Goal: Contribute content: Contribute content

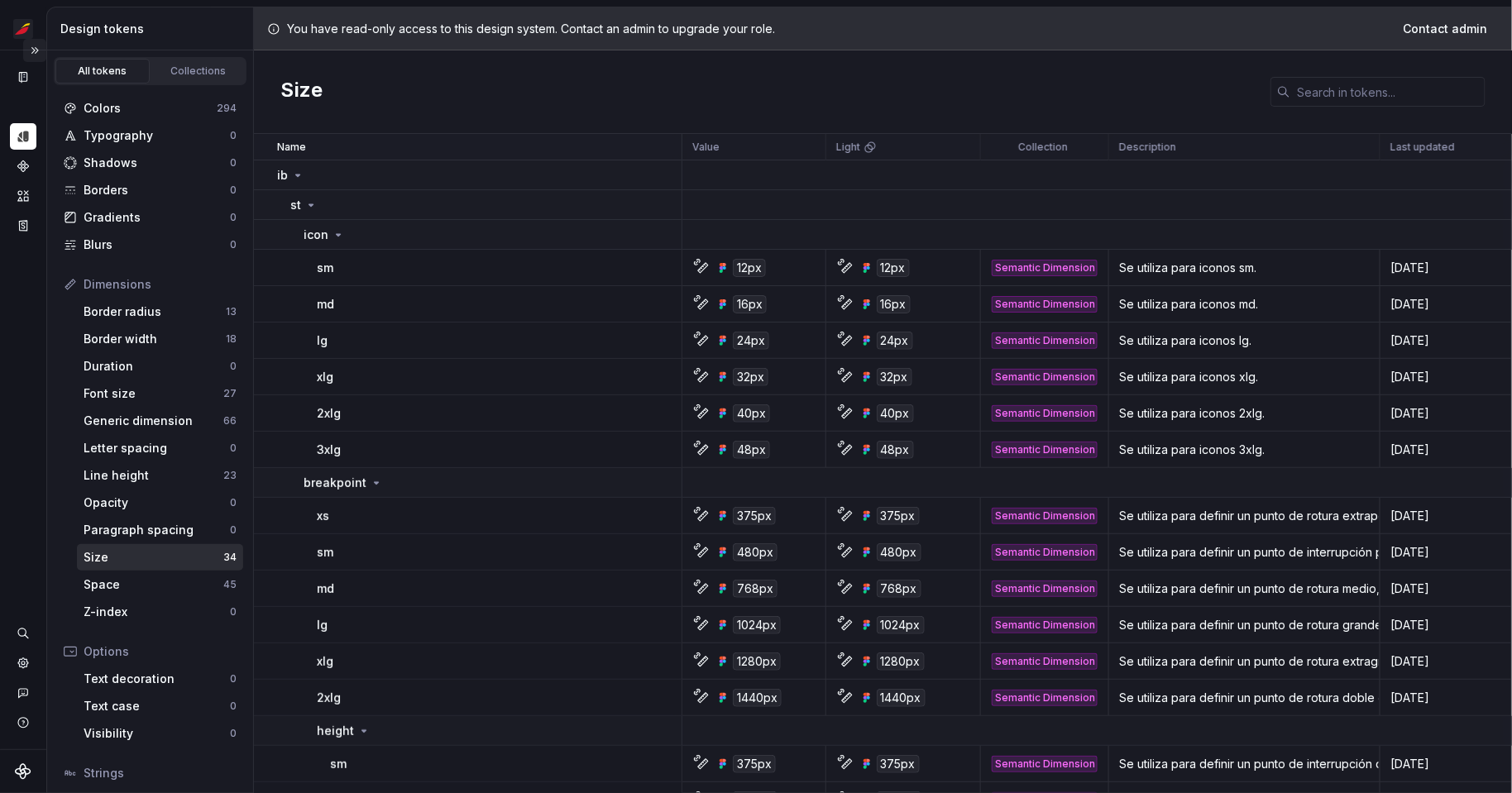
click at [32, 54] on button "Expand sidebar" at bounding box center [35, 51] width 23 height 23
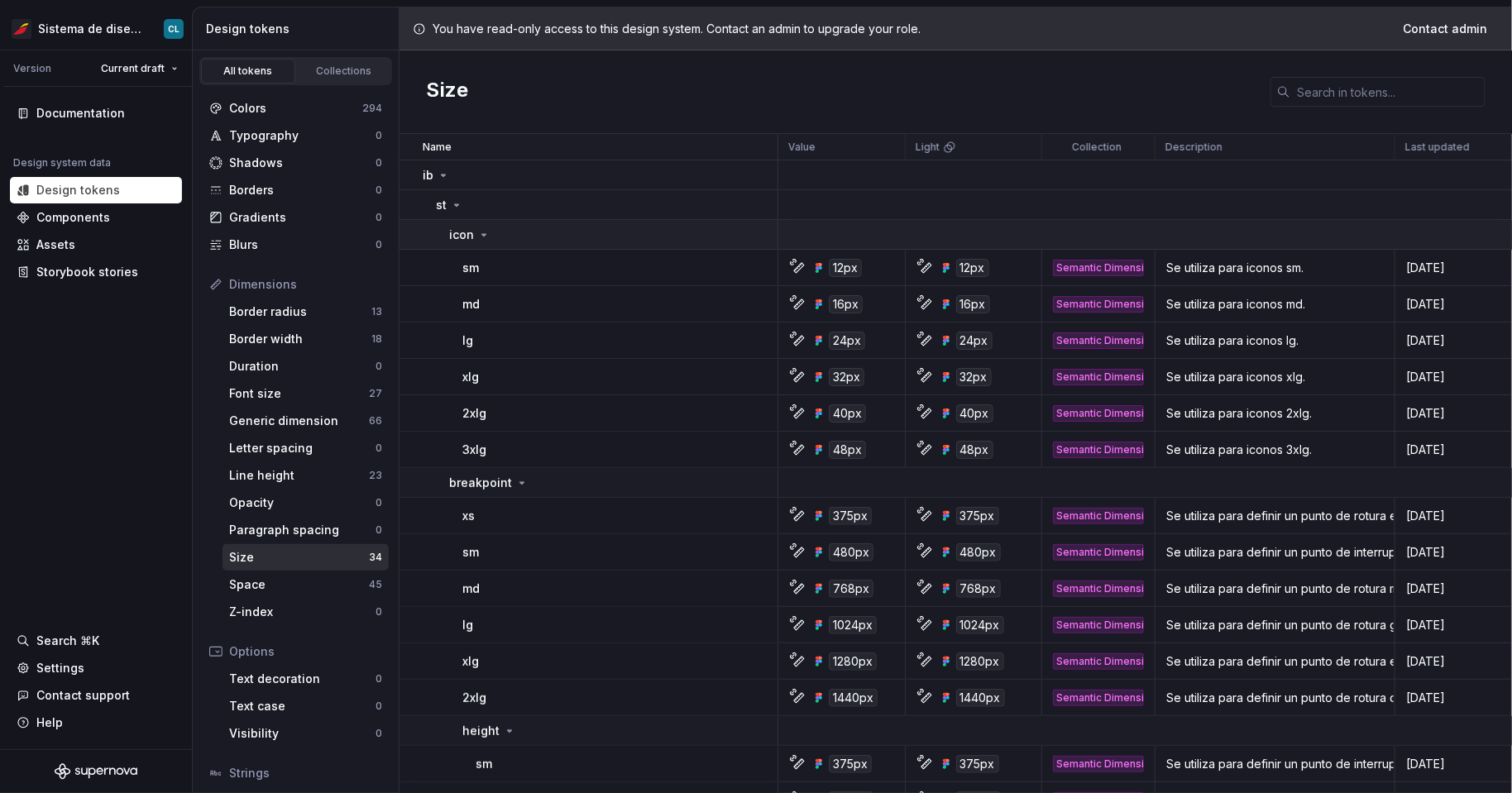
click at [475, 227] on div "icon" at bounding box center [469, 235] width 41 height 17
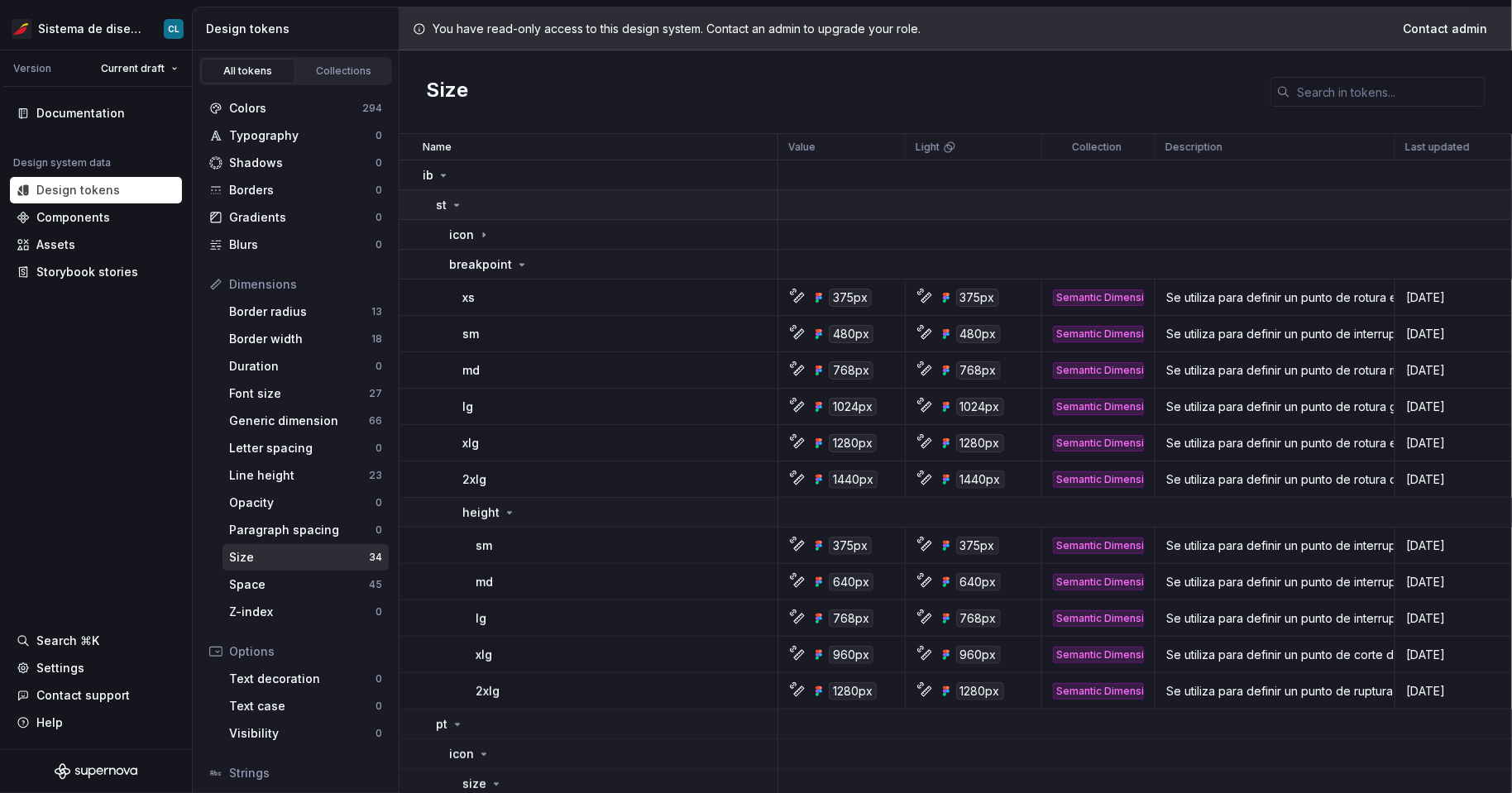
click at [455, 204] on icon at bounding box center [457, 205] width 4 height 2
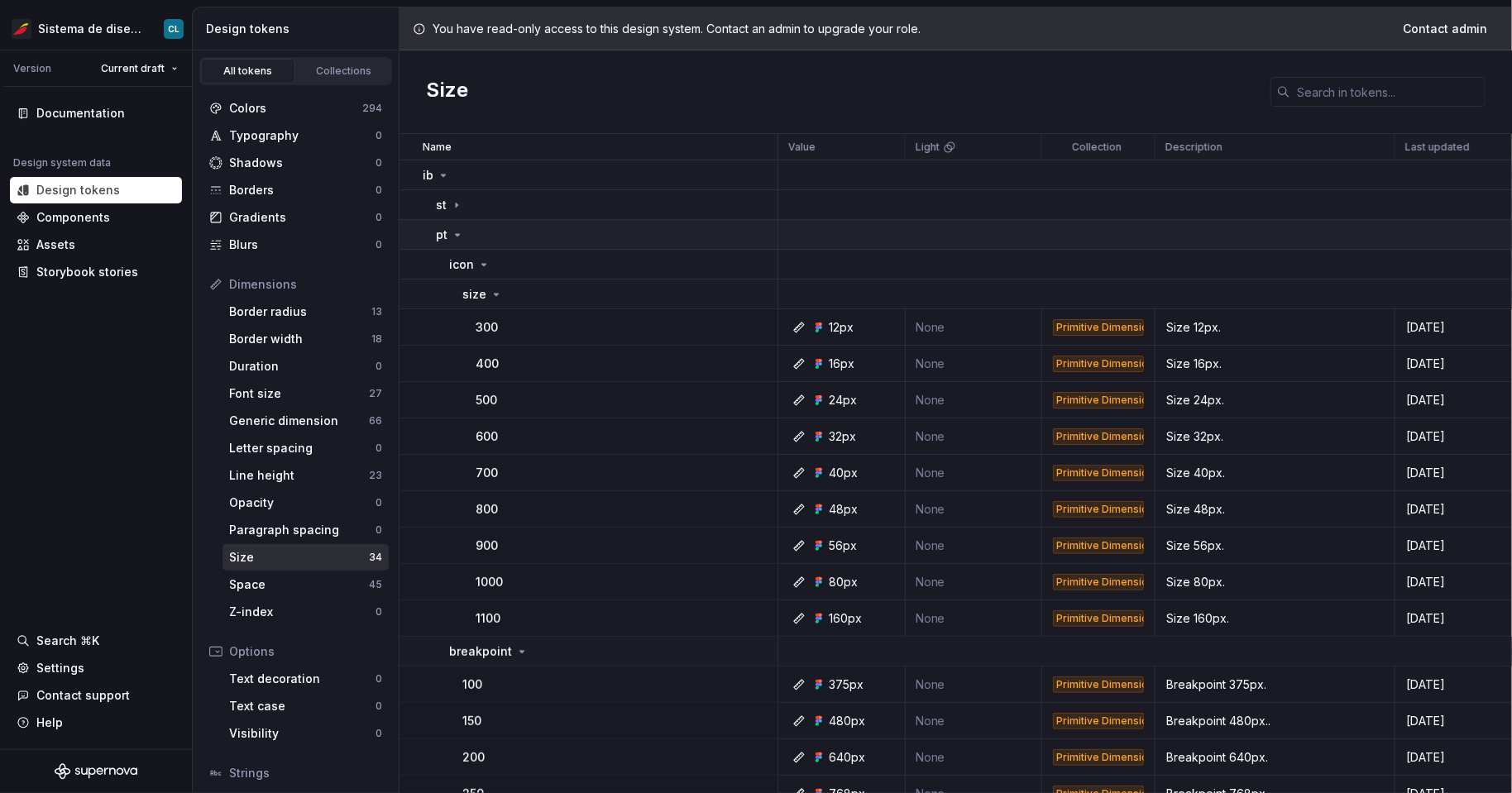
click at [450, 247] on td "pt" at bounding box center [589, 235] width 379 height 29
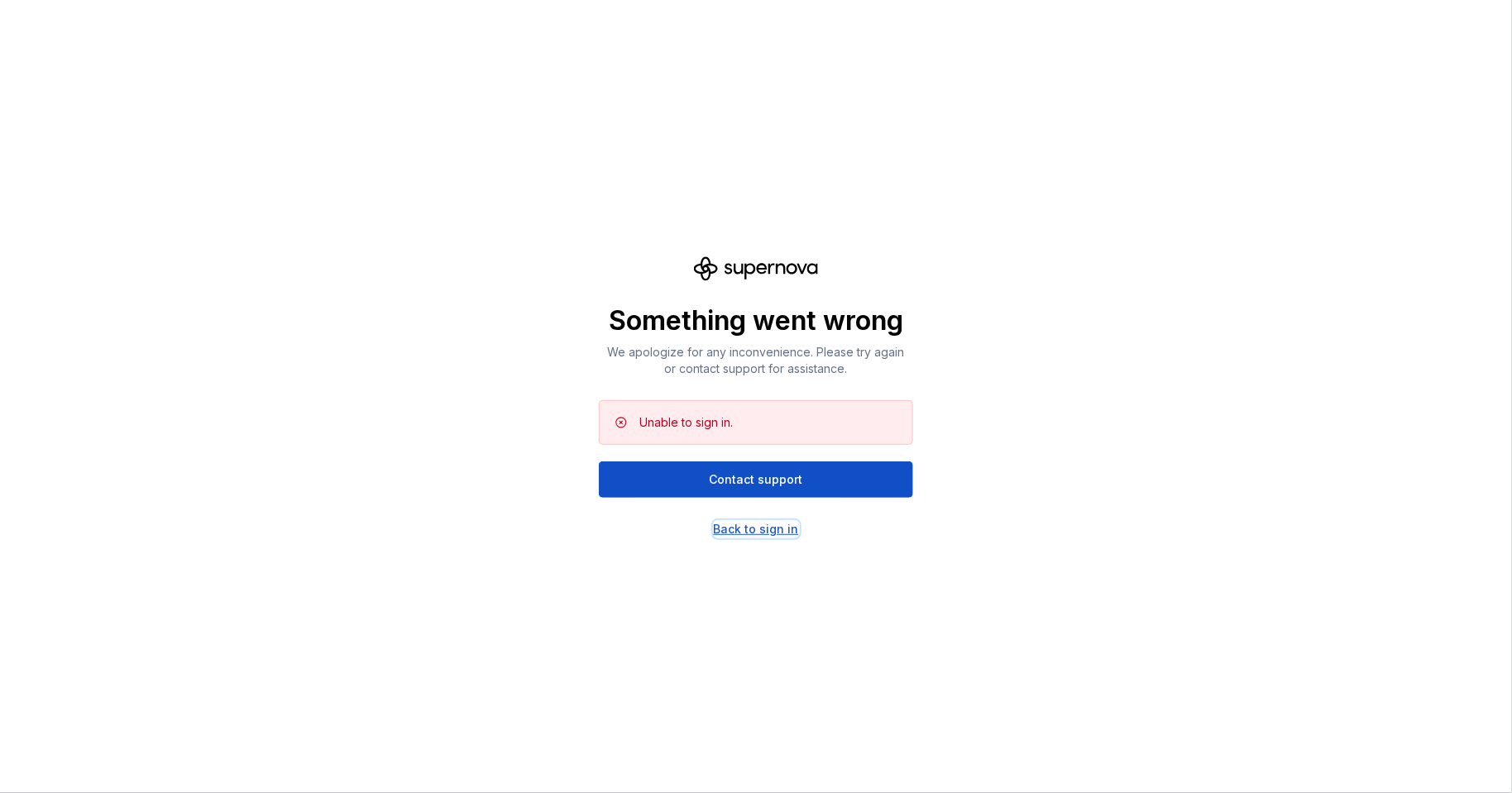
click at [766, 528] on div "Back to sign in" at bounding box center [756, 529] width 85 height 17
click at [789, 529] on div "Back to sign in" at bounding box center [756, 529] width 85 height 17
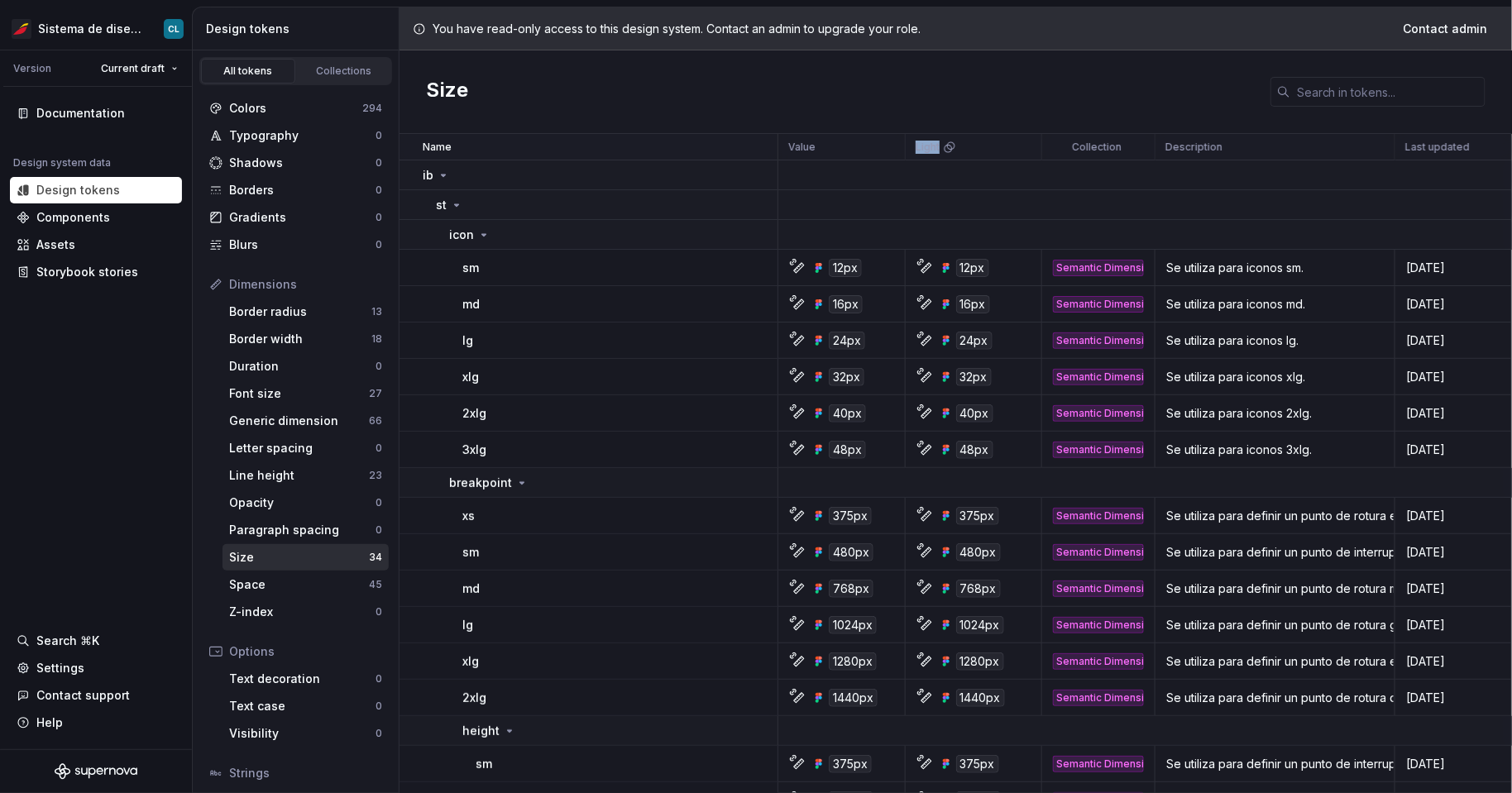
drag, startPoint x: 910, startPoint y: 143, endPoint x: 970, endPoint y: 148, distance: 60.2
click at [970, 148] on div "Light" at bounding box center [974, 147] width 137 height 27
drag, startPoint x: 822, startPoint y: 143, endPoint x: 783, endPoint y: 143, distance: 39.0
click at [783, 143] on tr "Name Value Light Collection Description Last updated" at bounding box center [955, 147] width 1112 height 27
drag, startPoint x: 949, startPoint y: 277, endPoint x: 1001, endPoint y: 276, distance: 52.0
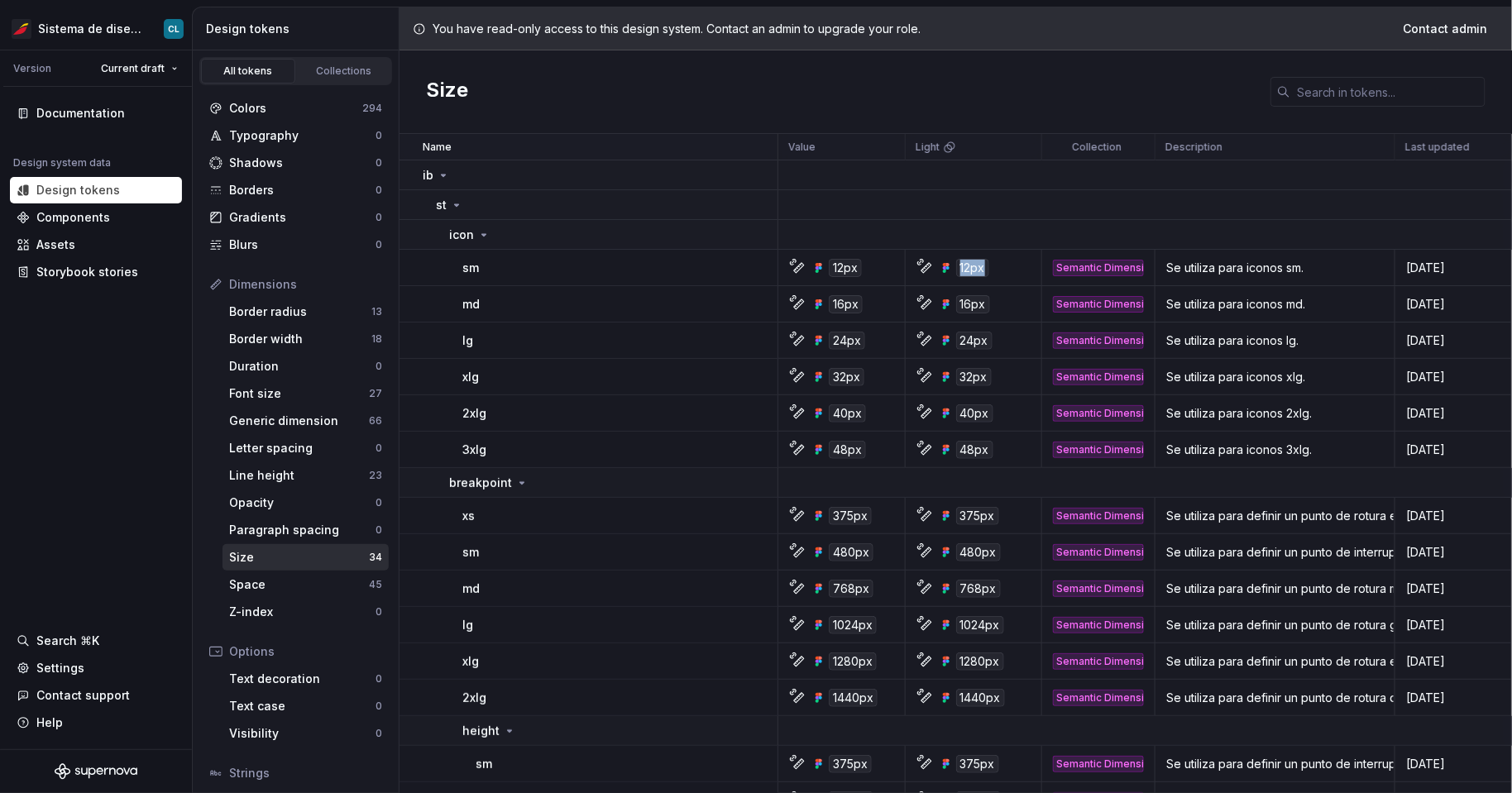
click at [1001, 276] on td "12px" at bounding box center [974, 268] width 137 height 37
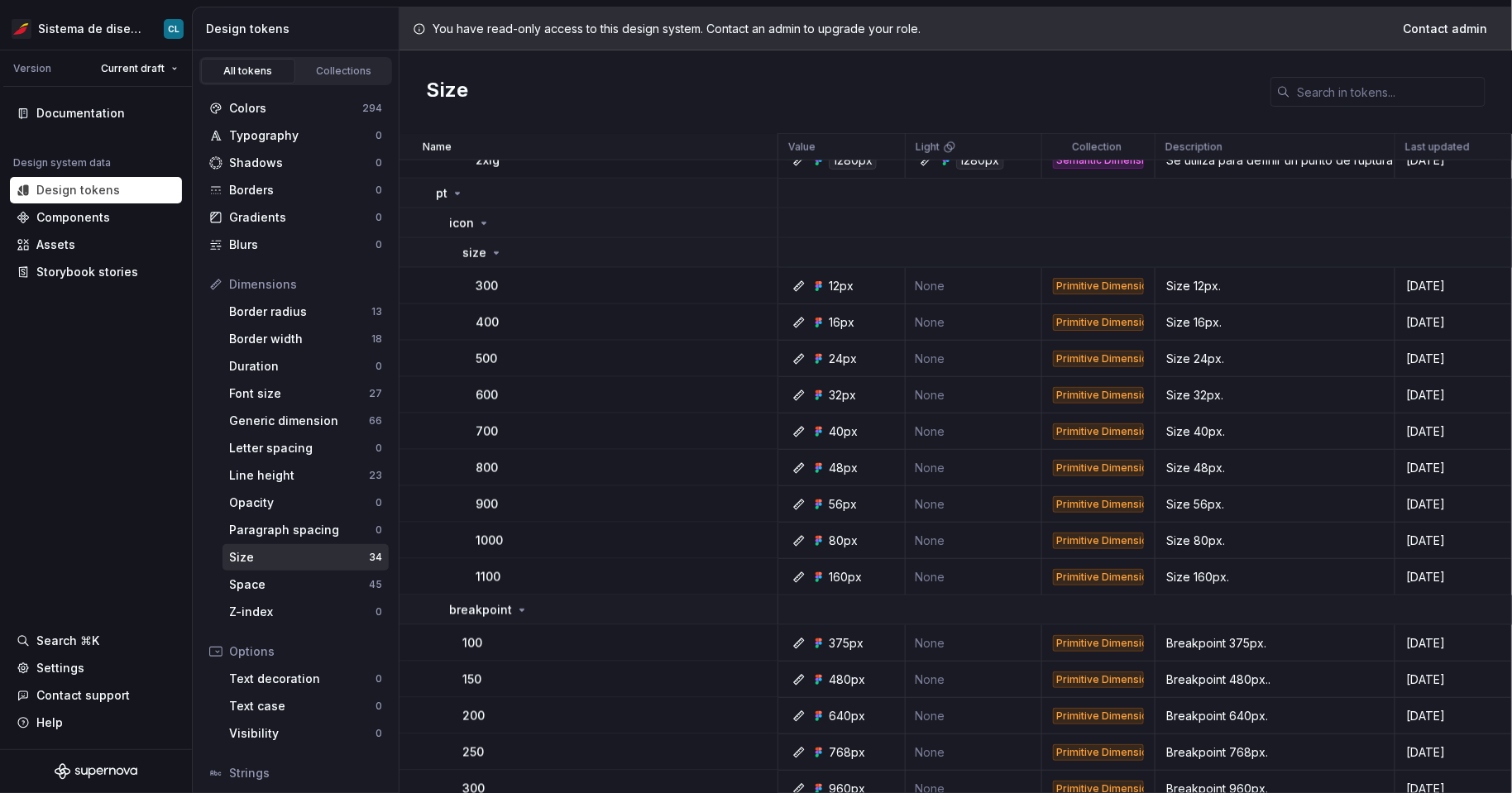
scroll to position [738, 0]
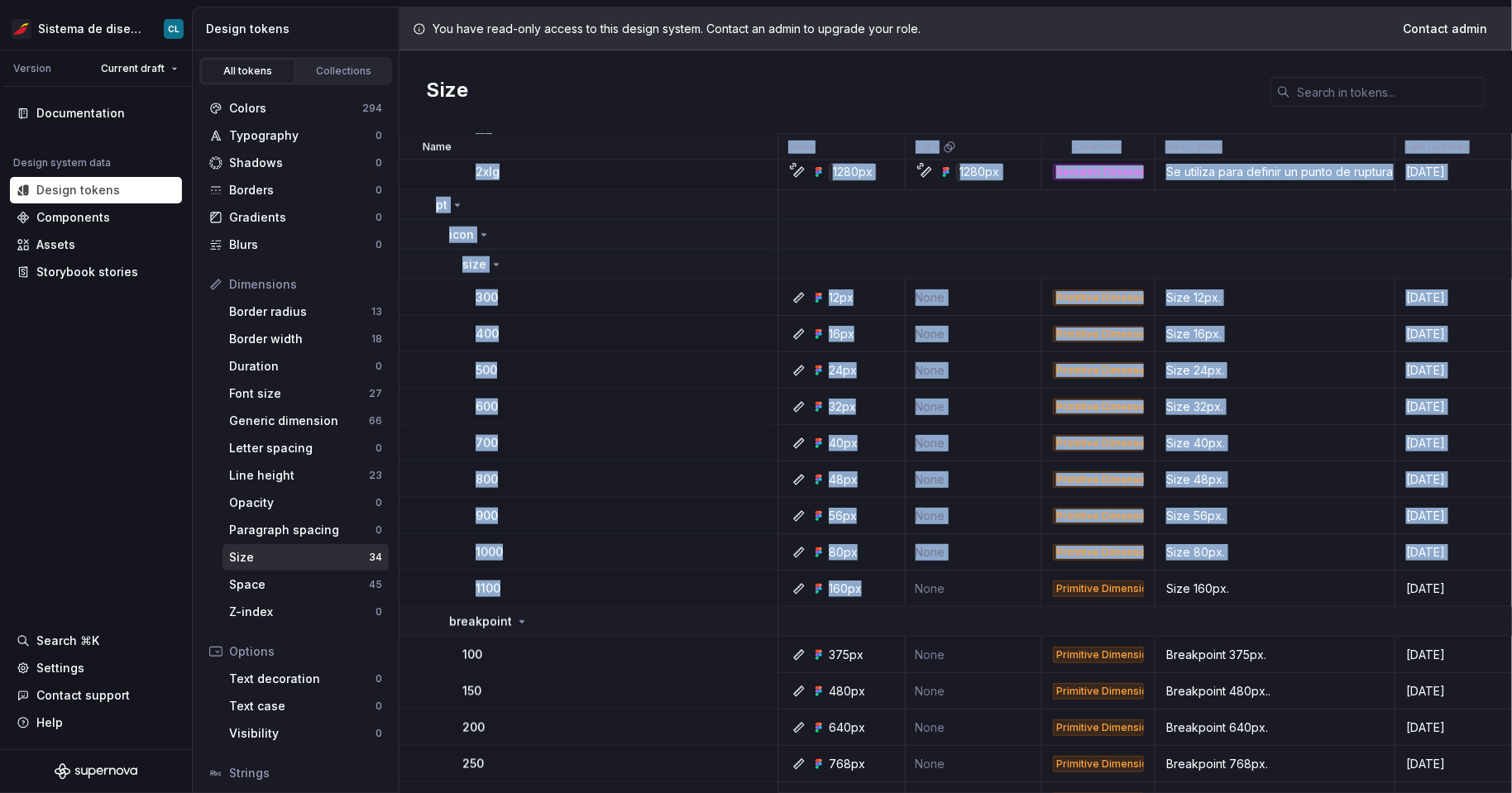
drag, startPoint x: 789, startPoint y: 146, endPoint x: 887, endPoint y: 600, distance: 464.5
click at [887, 600] on table "Name Value Light Collection Description Last updated sm 480px 480px Semantic Di…" at bounding box center [955, 161] width 1112 height 1532
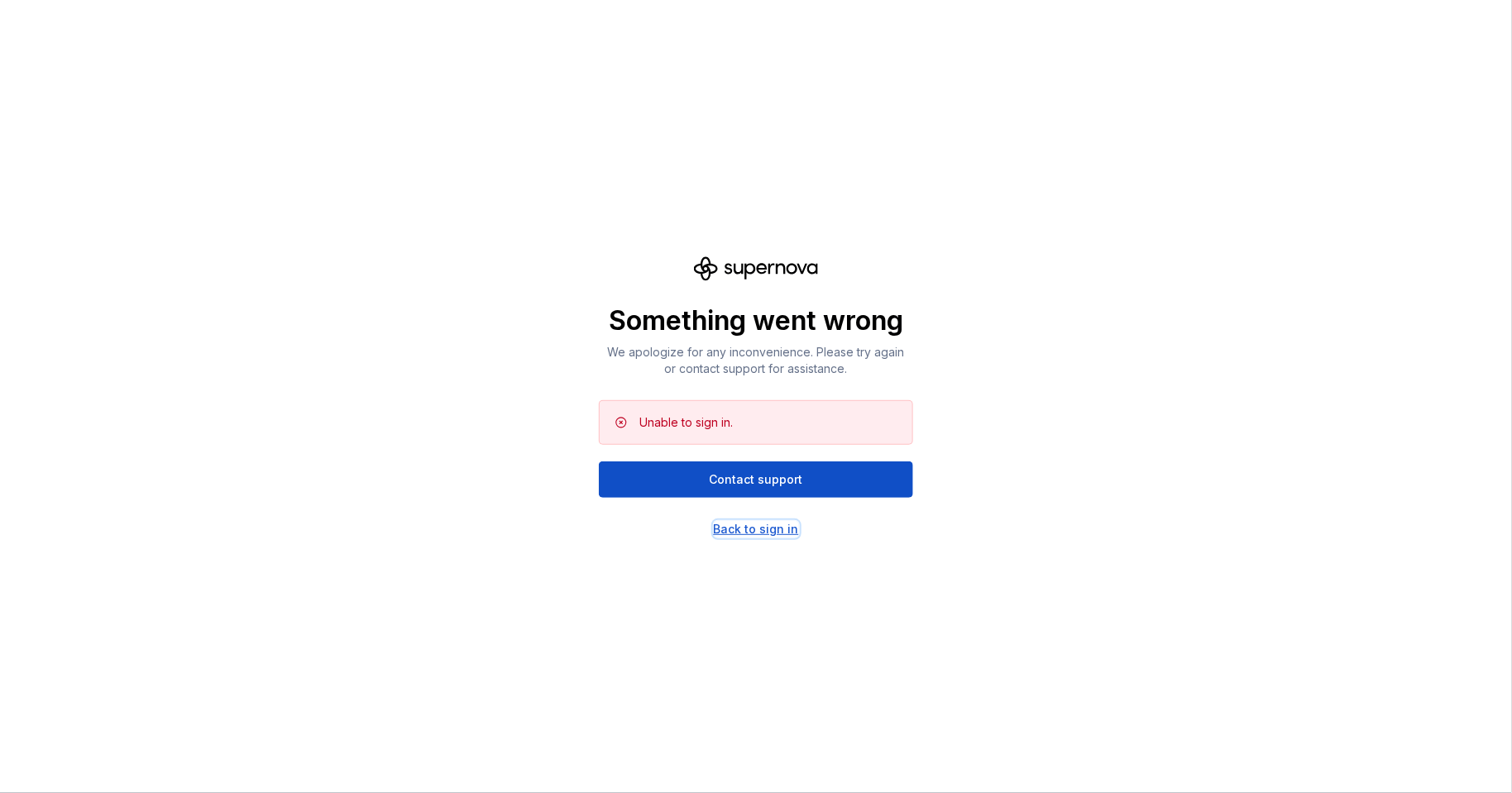
click at [790, 528] on div "Back to sign in" at bounding box center [756, 529] width 85 height 17
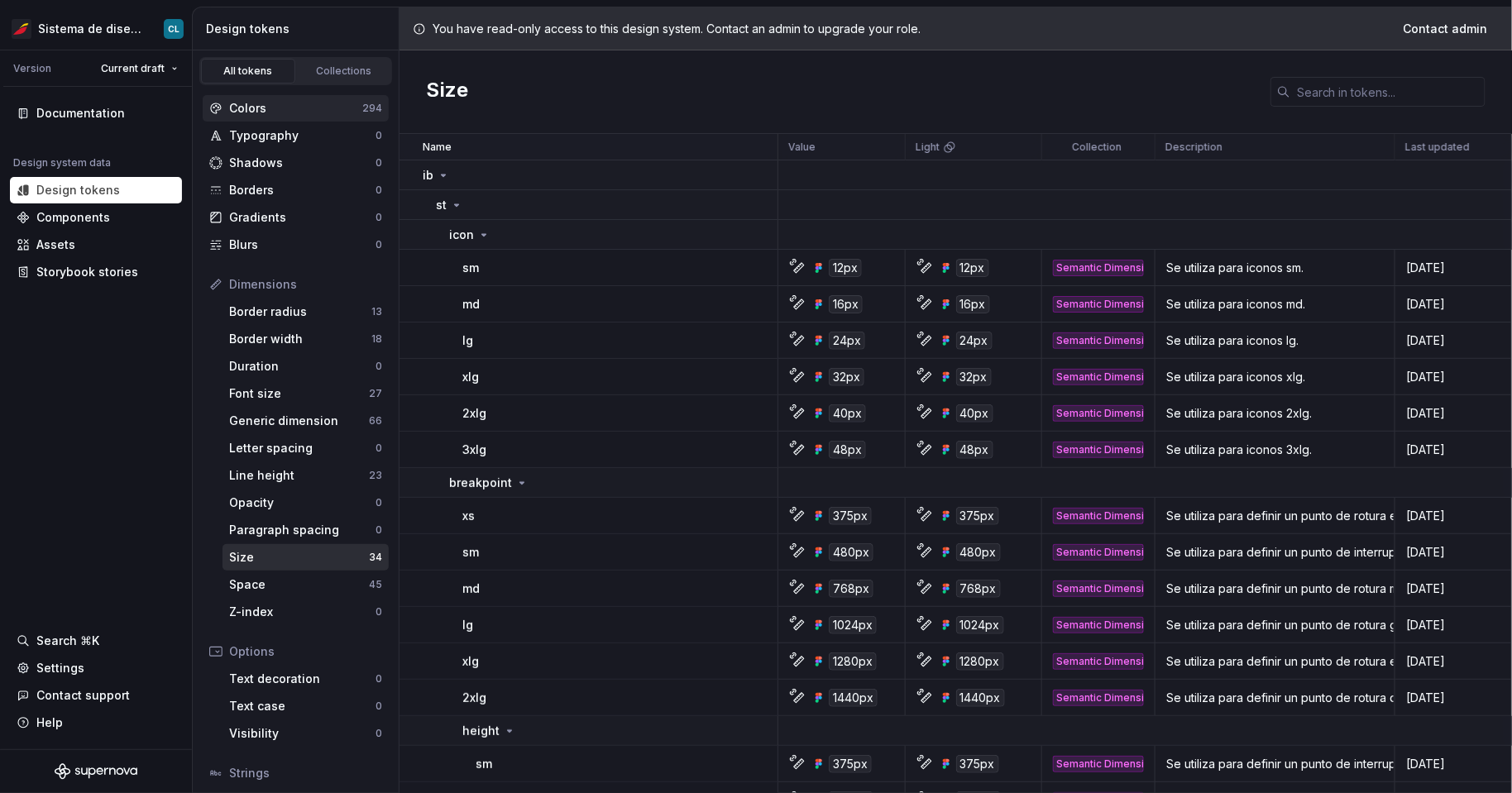
click at [307, 115] on div "Colors" at bounding box center [295, 108] width 133 height 17
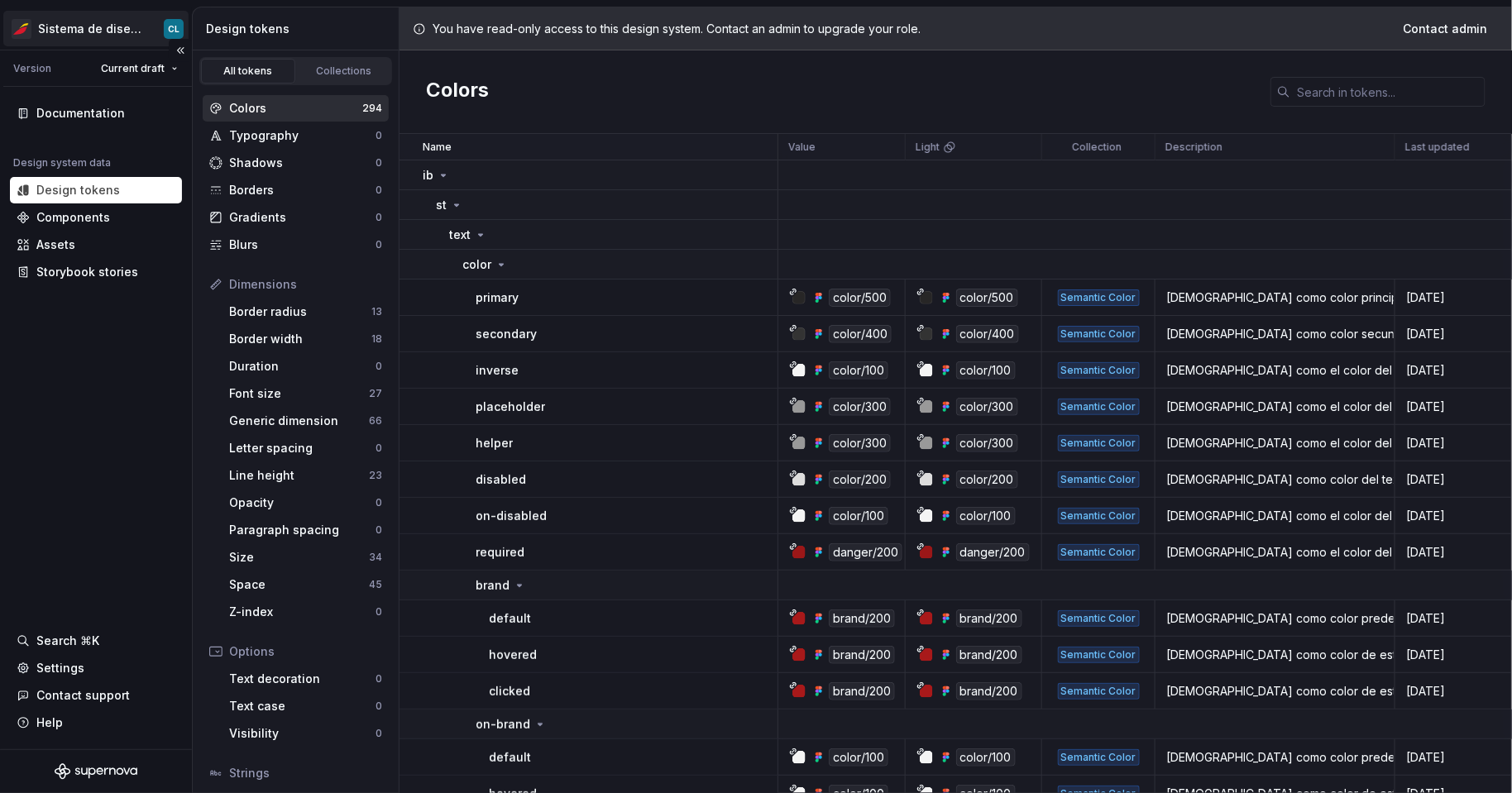
click at [93, 35] on html "Sistema de diseño Iberia CL Version Current draft Documentation Design system d…" at bounding box center [756, 396] width 1512 height 793
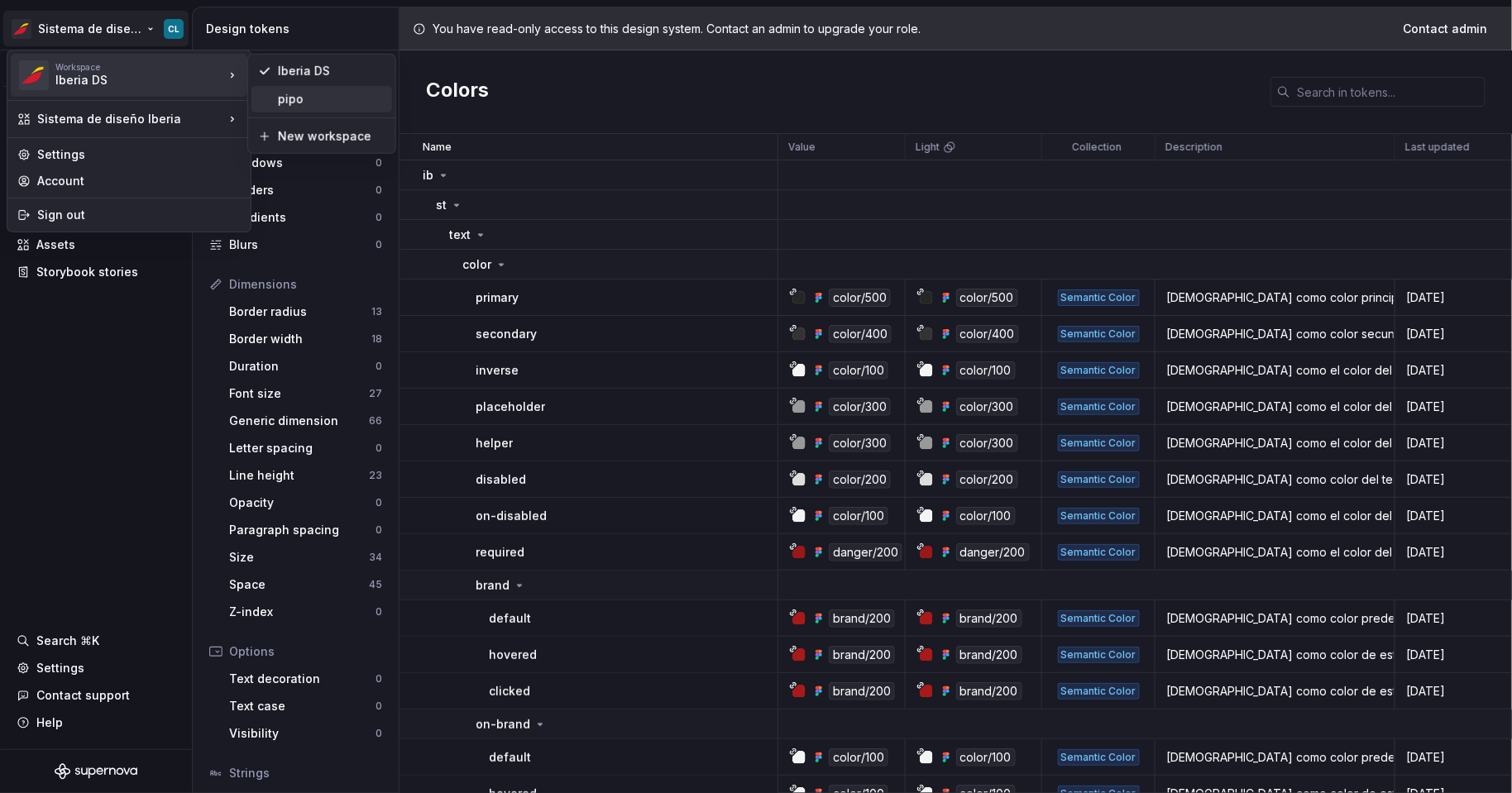
click at [277, 95] on div "pipo" at bounding box center [322, 99] width 141 height 27
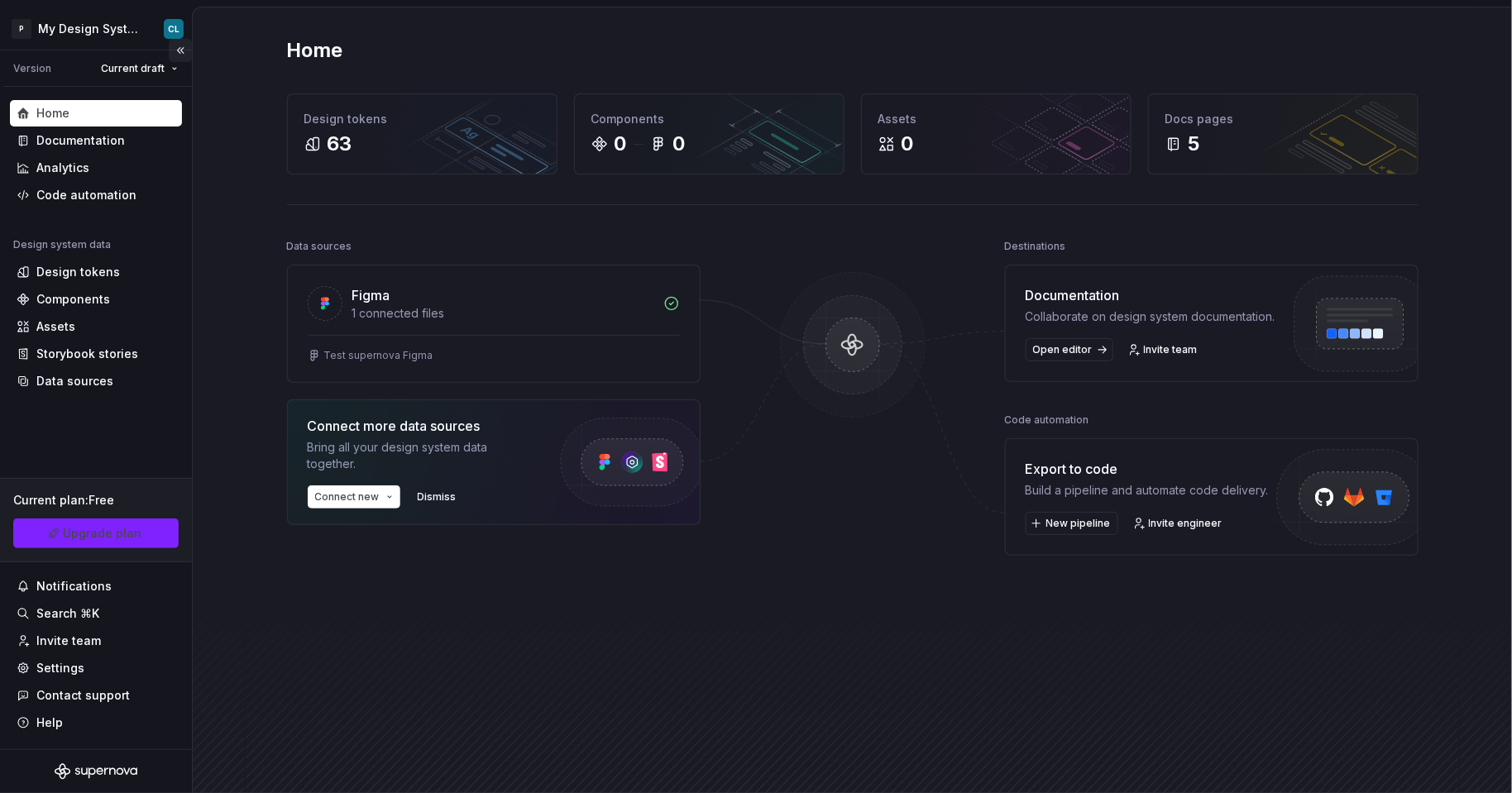
click at [178, 54] on button "Collapse sidebar" at bounding box center [180, 51] width 23 height 23
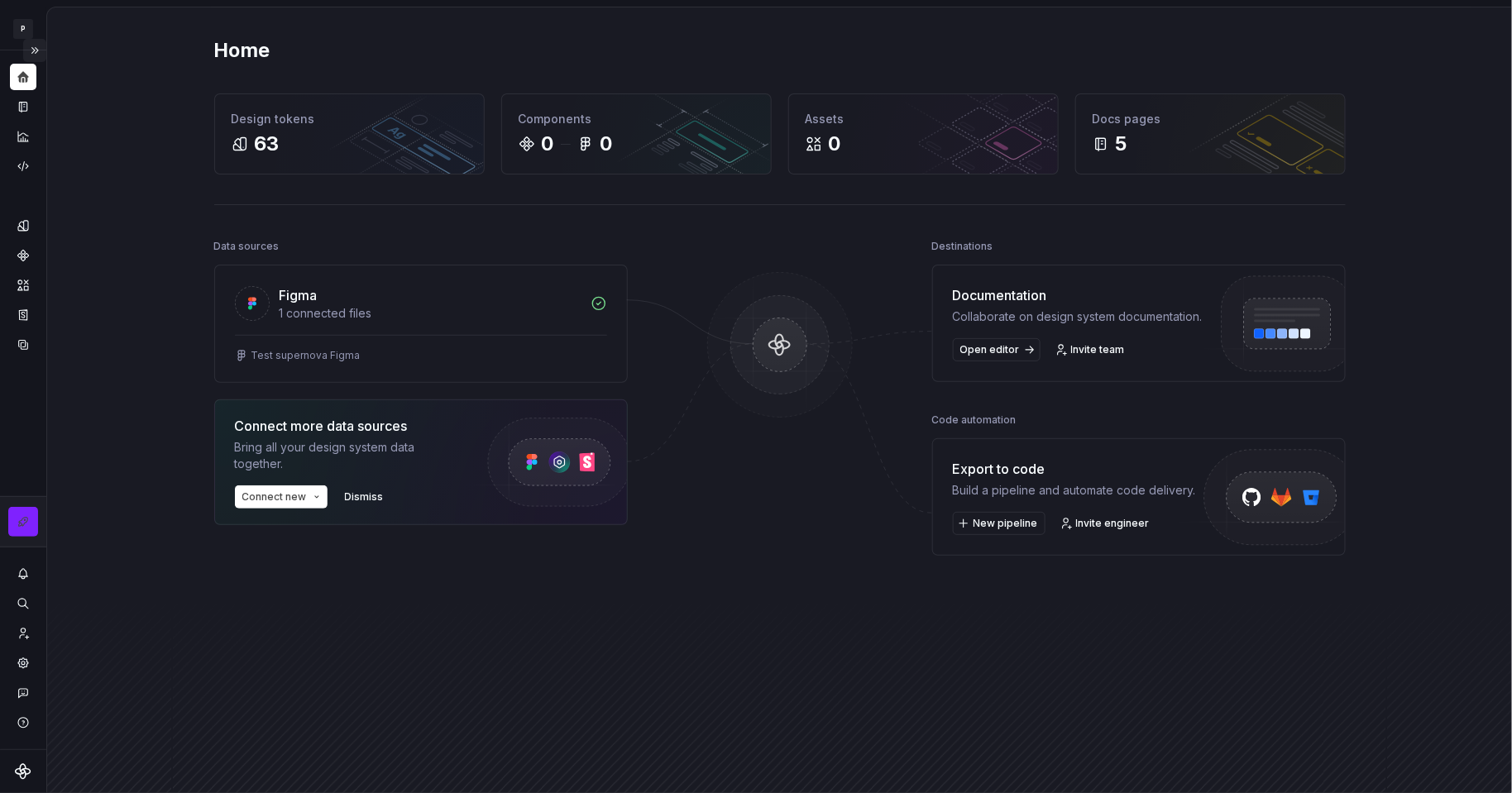
click at [37, 49] on button "Expand sidebar" at bounding box center [35, 51] width 23 height 23
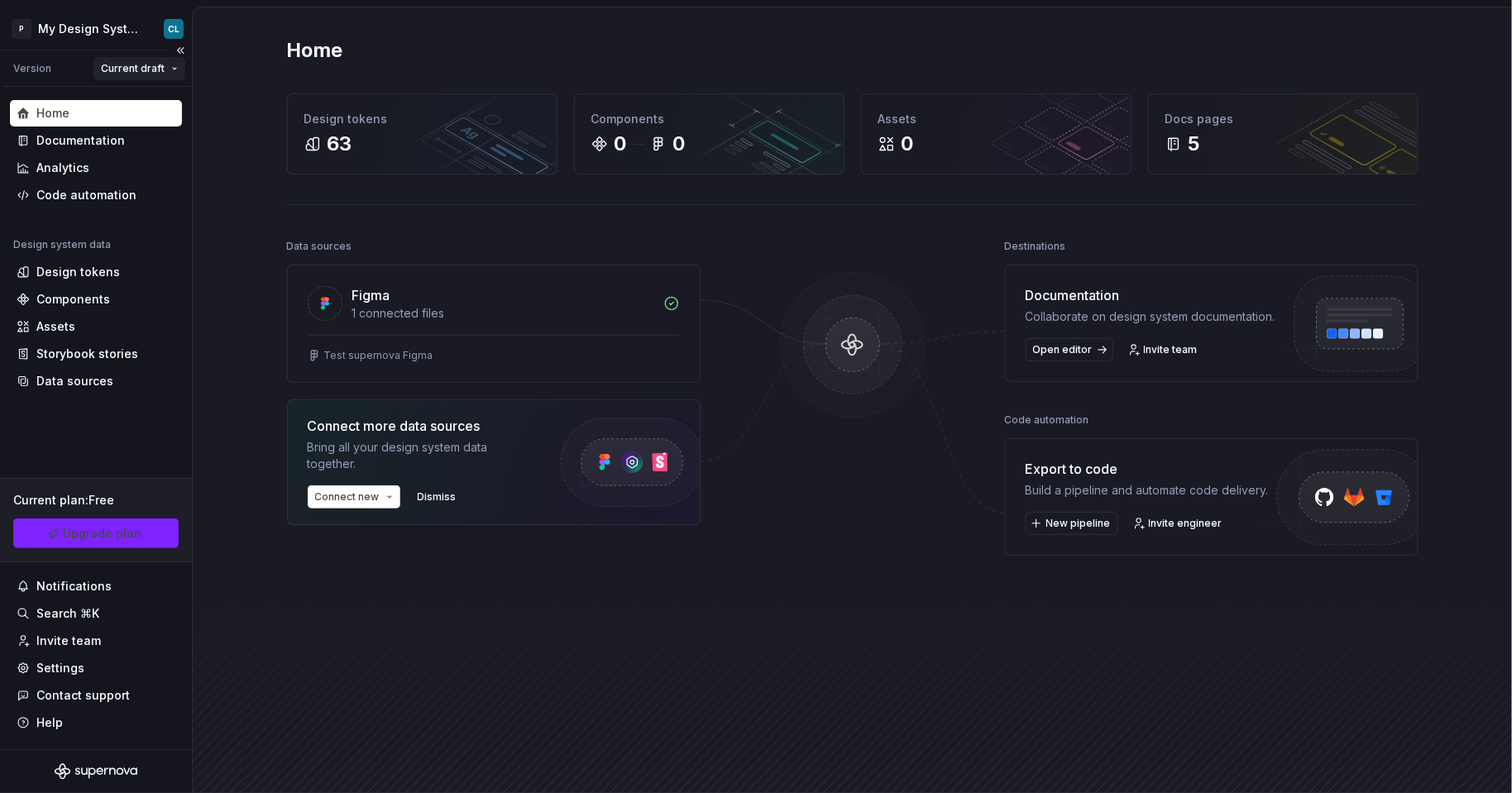
click at [172, 68] on html "P My Design System CL Version Current draft Home Documentation Analytics Code a…" at bounding box center [756, 396] width 1512 height 793
click at [177, 25] on html "P My Design System CL Version Current draft Home Documentation Analytics Code a…" at bounding box center [756, 396] width 1512 height 793
click at [144, 29] on html "P My Design System CL Version Current draft Home Documentation Analytics Code a…" at bounding box center [756, 396] width 1512 height 793
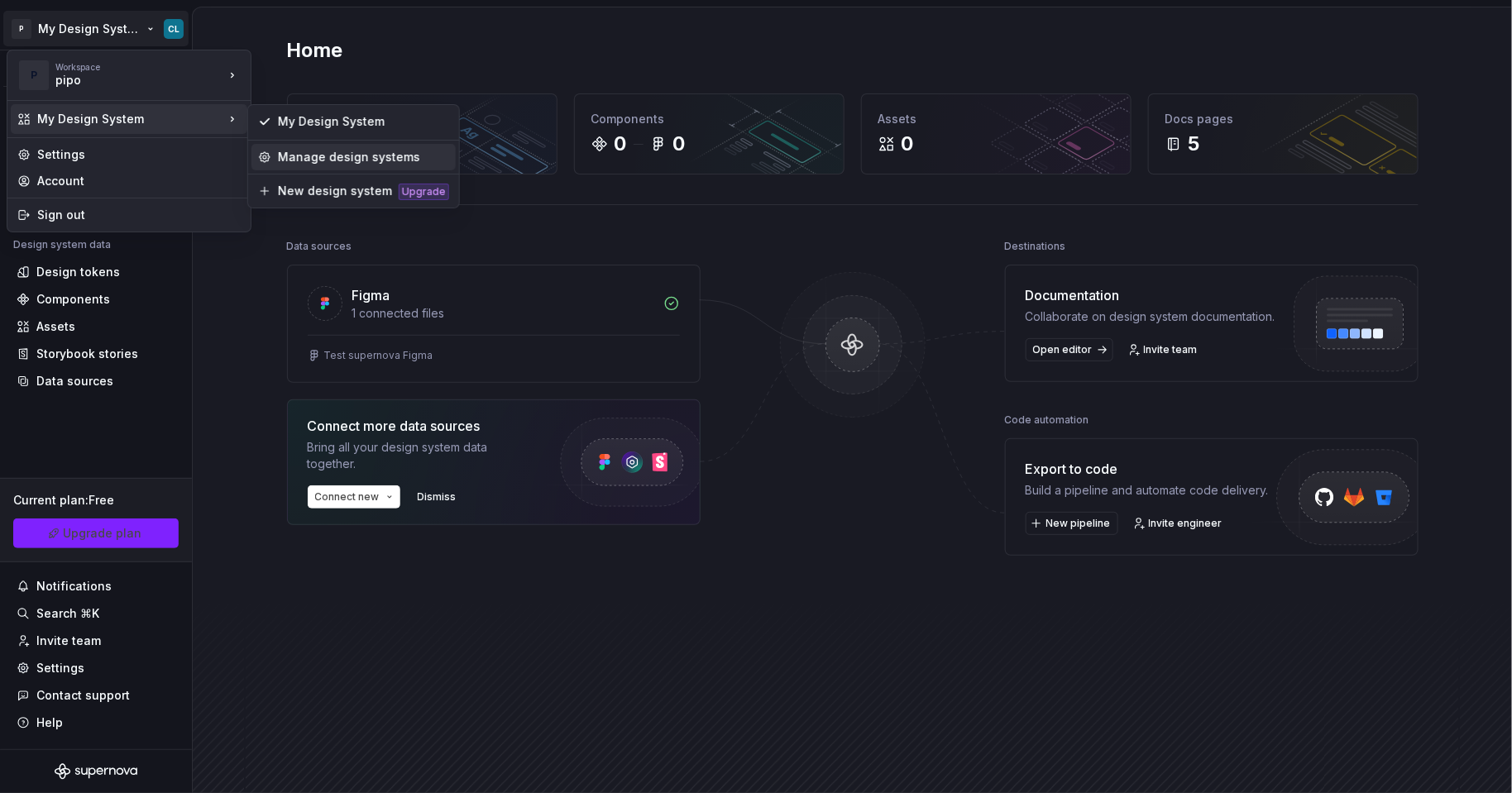
click at [331, 148] on div "Manage design systems" at bounding box center [353, 157] width 204 height 27
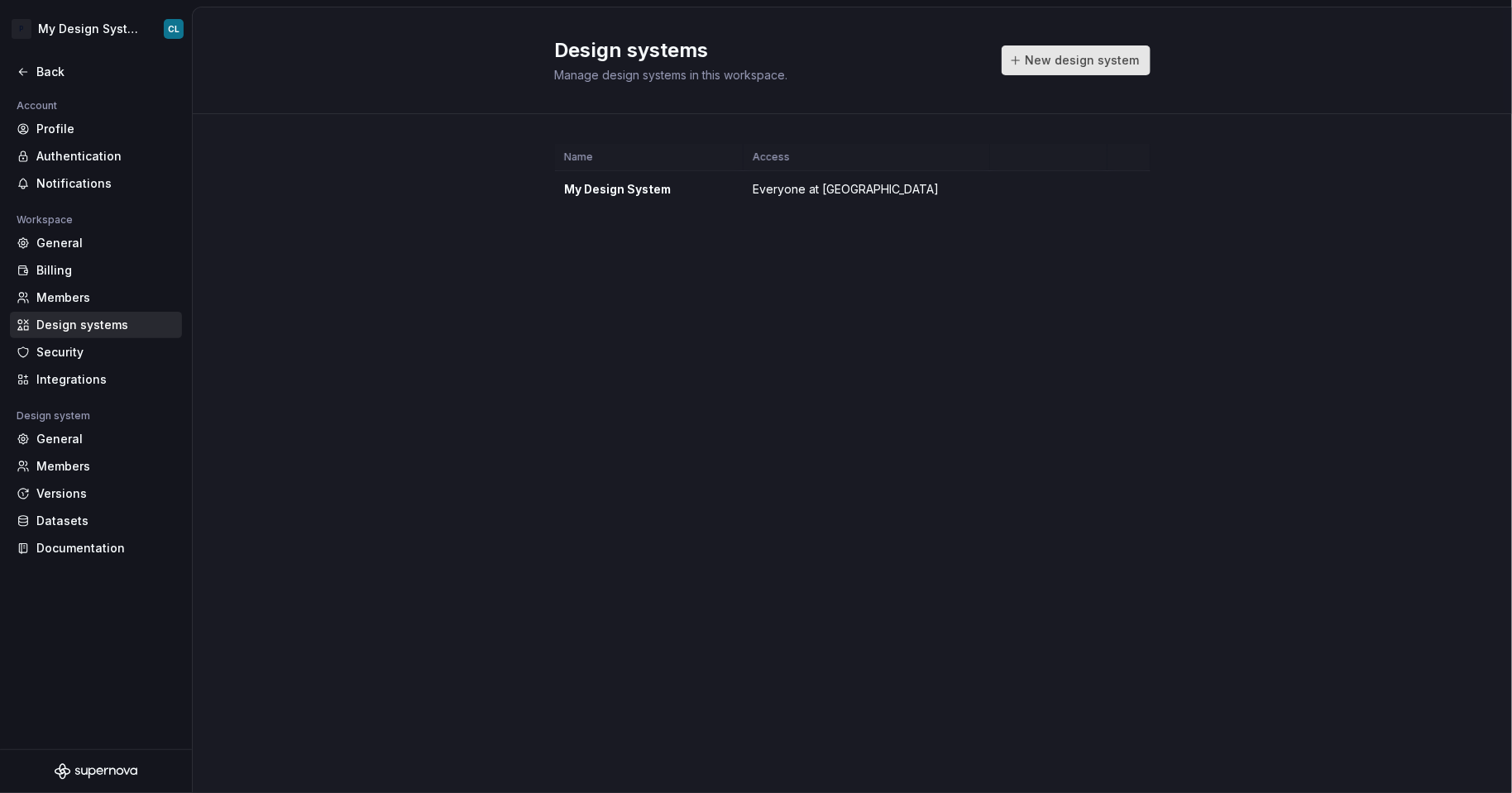
click at [1095, 63] on span "New design system" at bounding box center [1083, 60] width 114 height 17
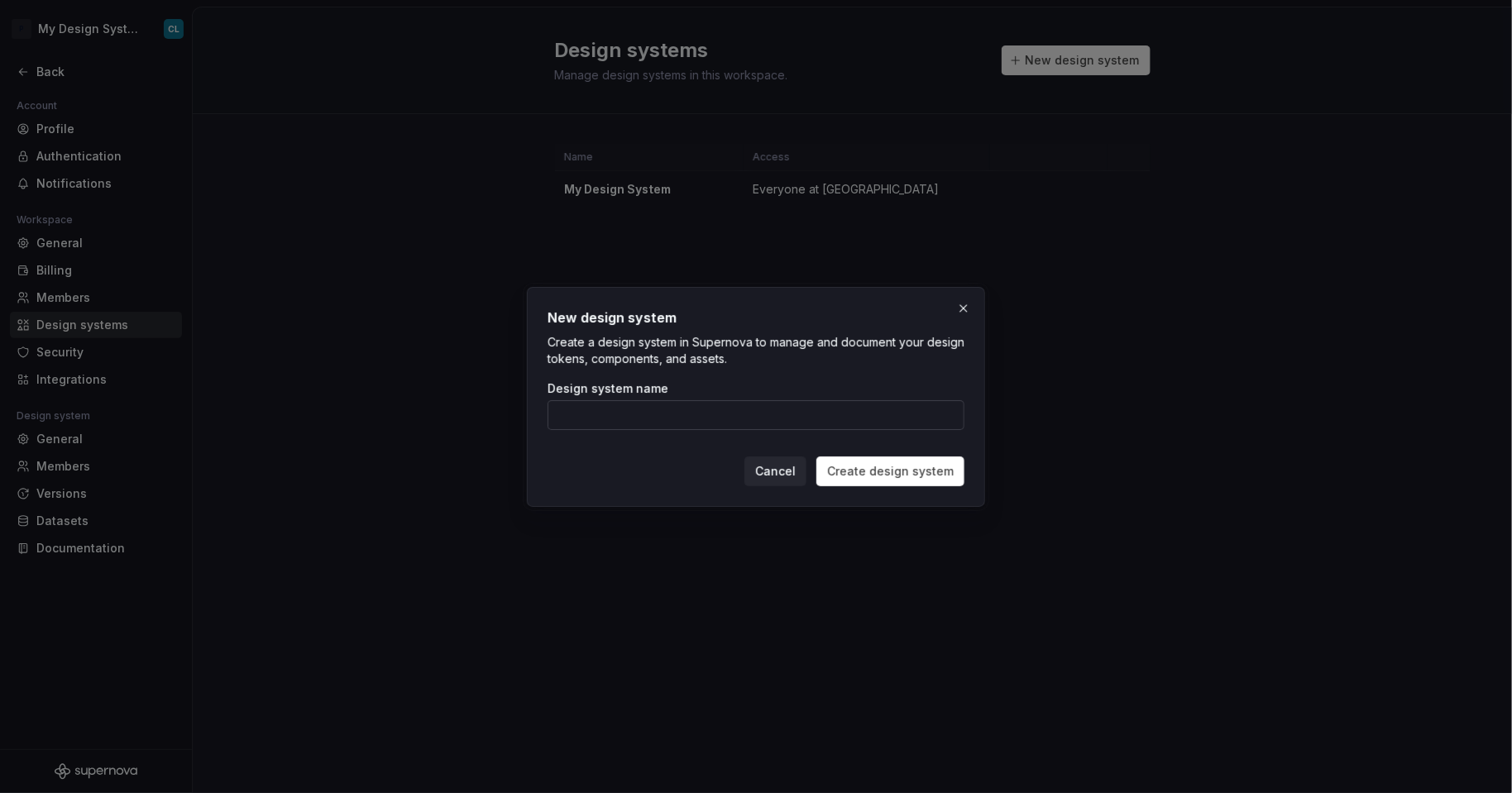
click at [564, 416] on input "Design system name" at bounding box center [756, 415] width 417 height 29
type input "pipo2"
click at [869, 474] on span "Create design system" at bounding box center [890, 471] width 127 height 17
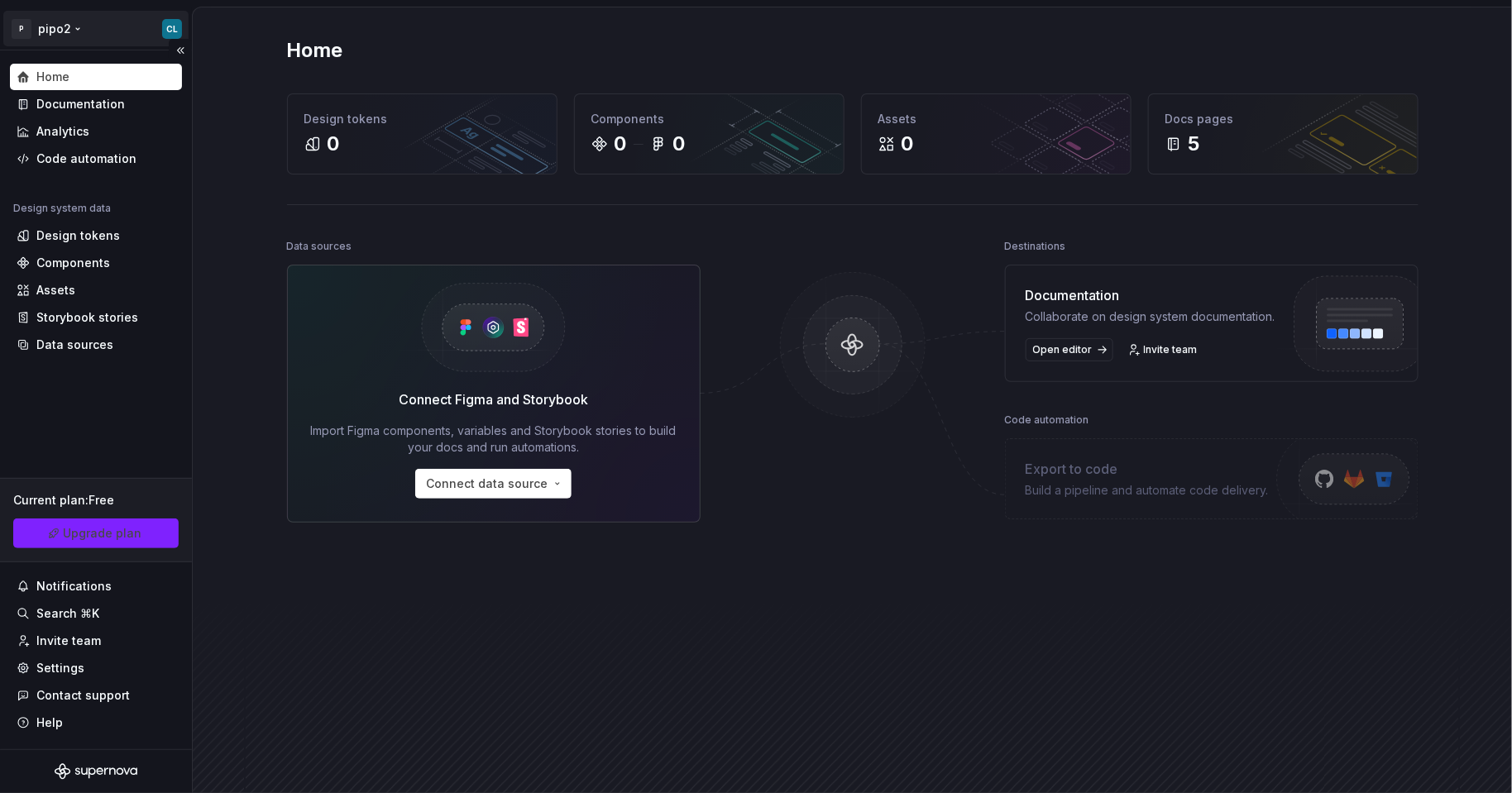
click at [74, 29] on html "P pipo2 CL Home Documentation Analytics Code automation Design system data Desi…" at bounding box center [756, 396] width 1512 height 793
click at [235, 306] on html "P pipo2 CL Home Documentation Analytics Code automation Design system data Desi…" at bounding box center [756, 396] width 1512 height 793
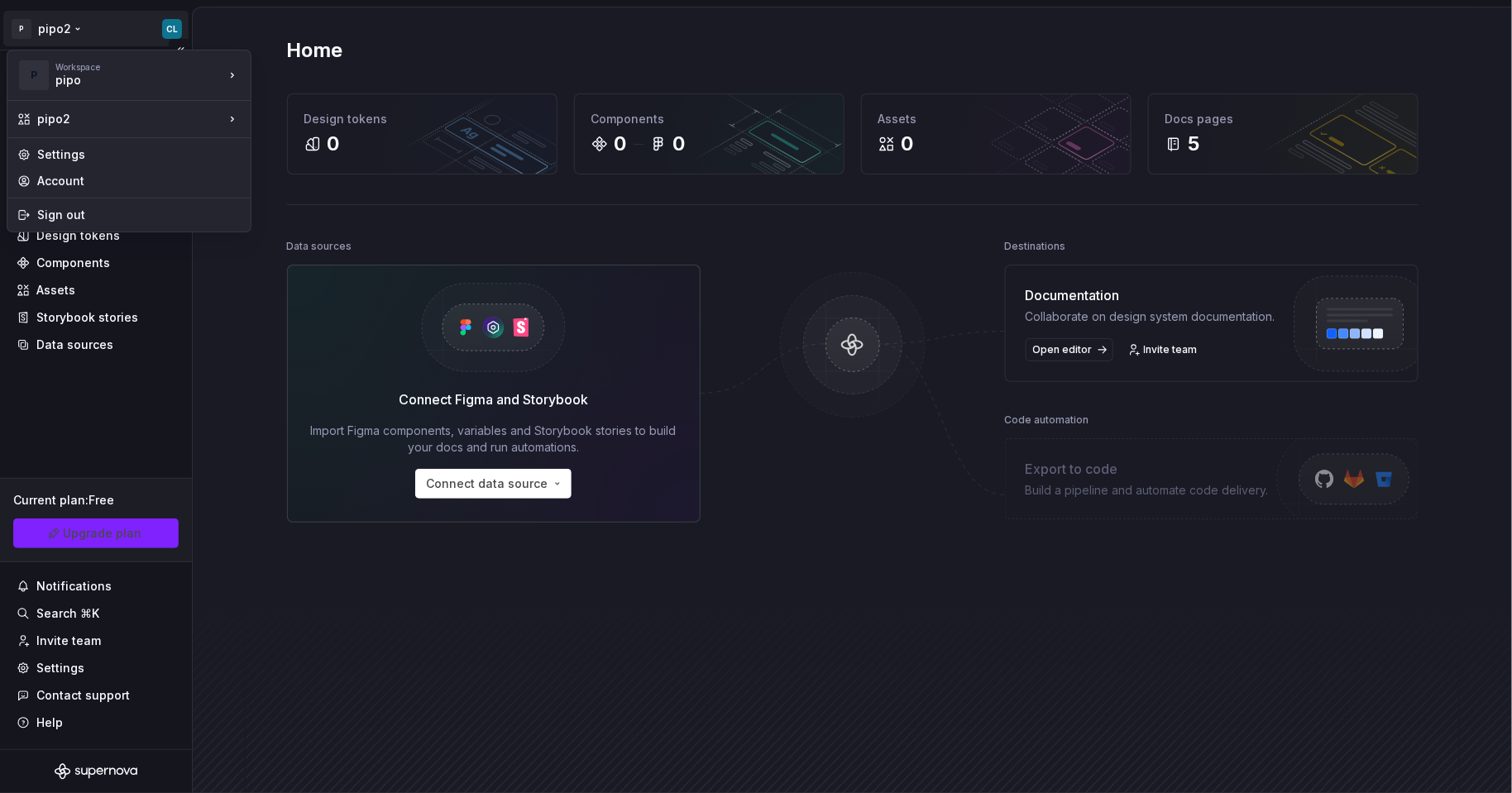
click at [92, 32] on html "P pipo2 CL Home Documentation Analytics Code automation Design system data Desi…" at bounding box center [756, 396] width 1512 height 793
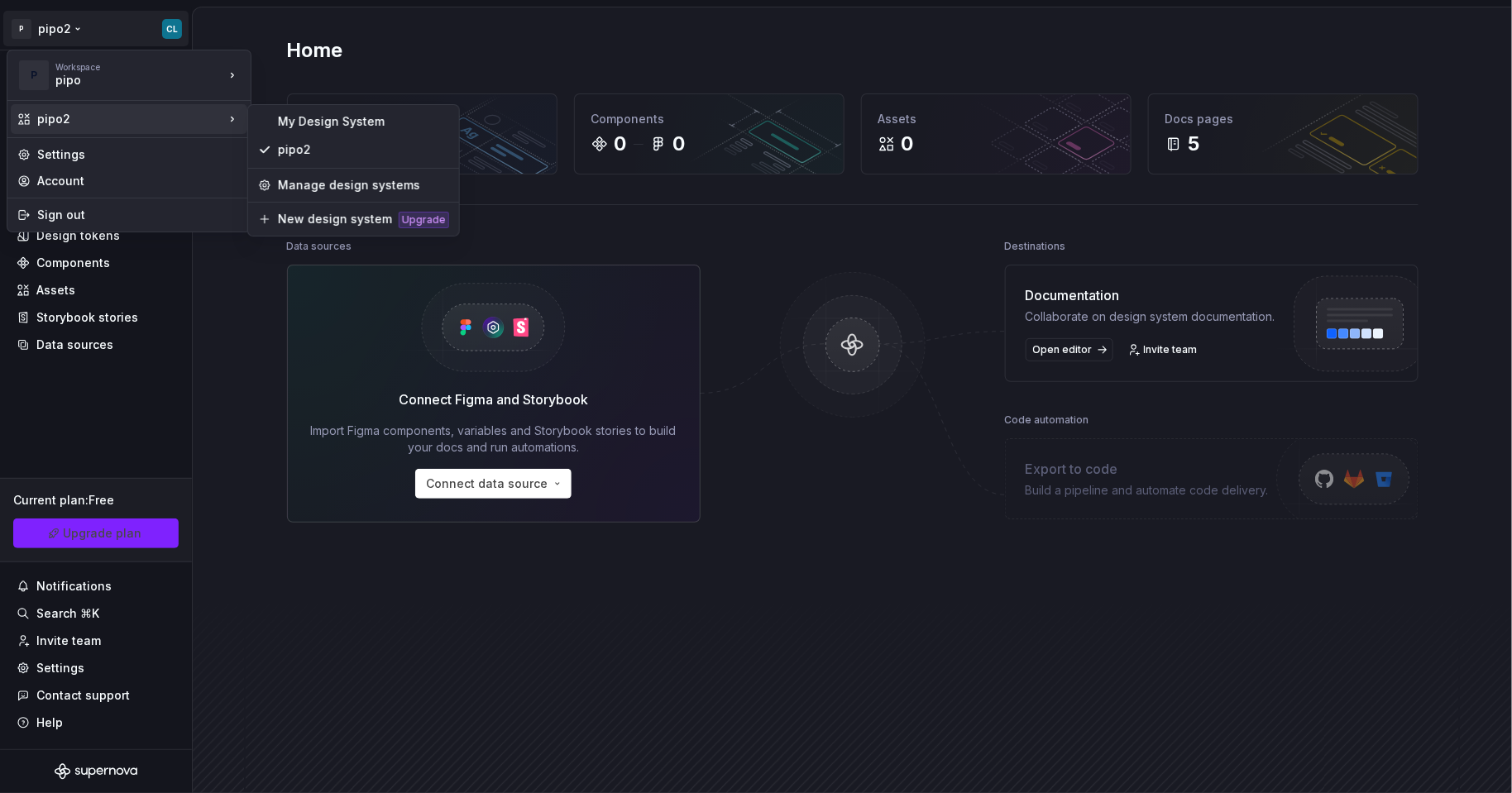
click at [219, 326] on html "P pipo2 CL Home Documentation Analytics Code automation Design system data Desi…" at bounding box center [756, 396] width 1512 height 793
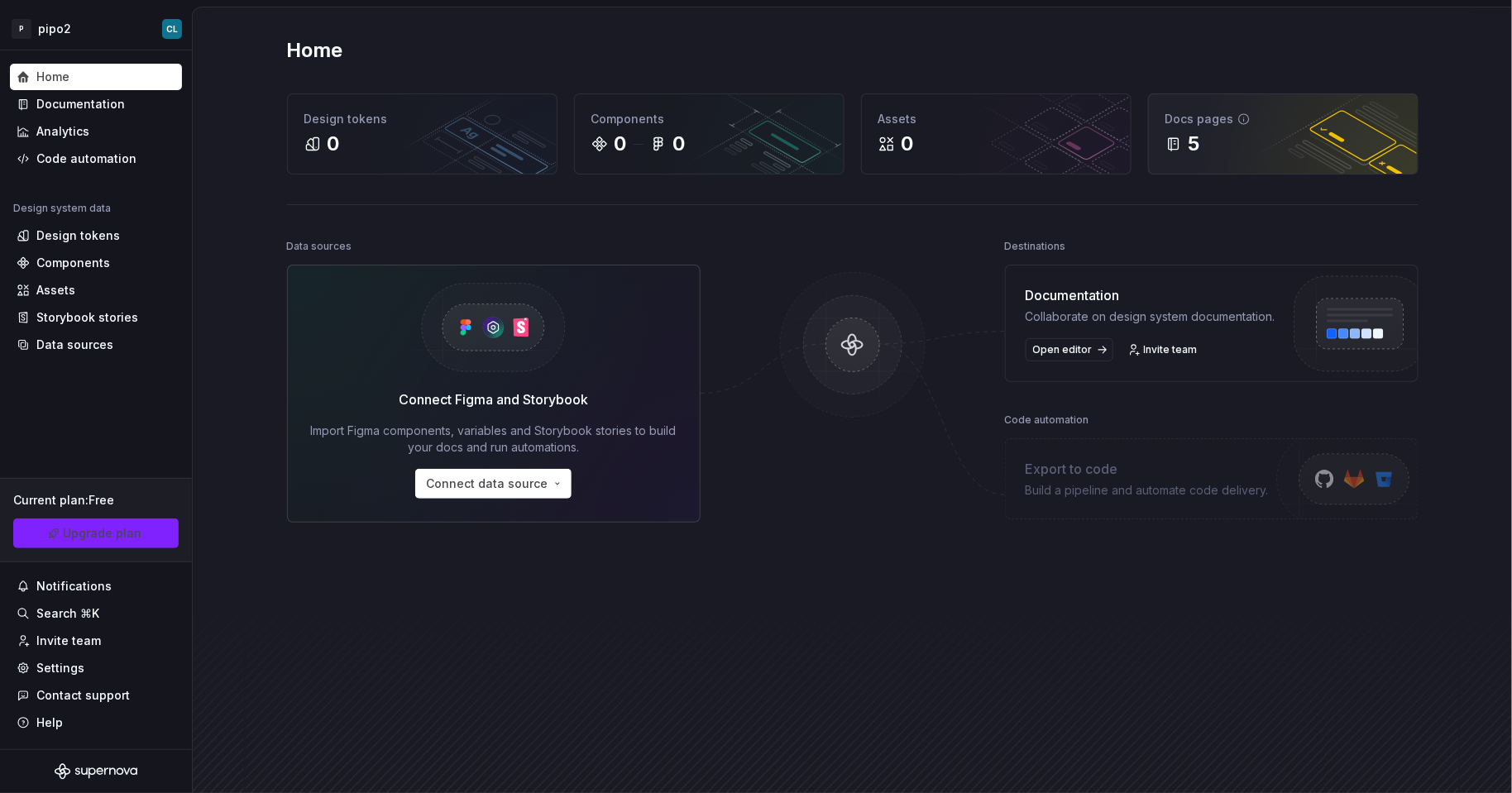
click at [1197, 161] on div "Docs pages 5" at bounding box center [1283, 134] width 269 height 79
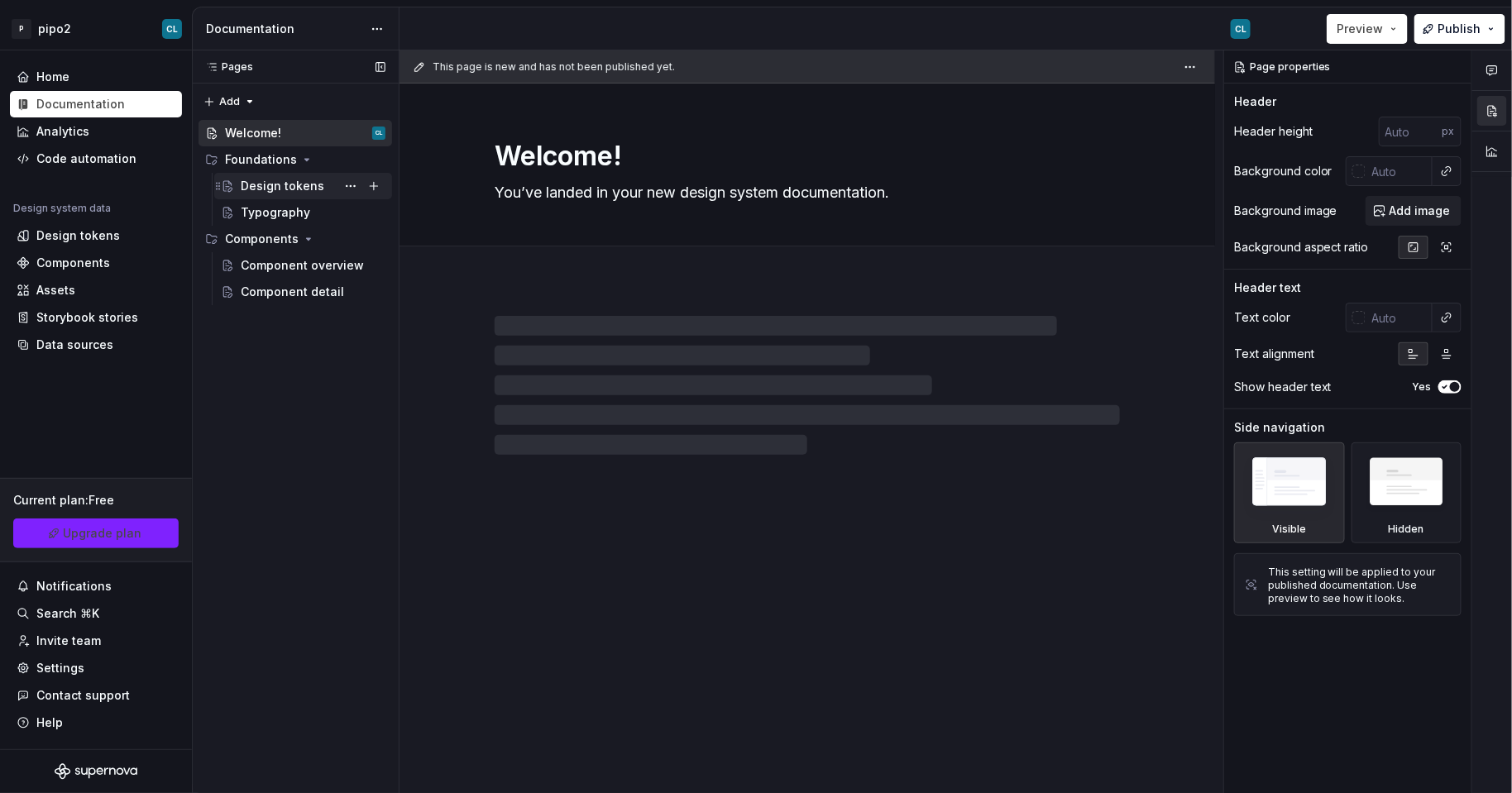
click at [323, 181] on div "Design tokens" at bounding box center [313, 186] width 145 height 23
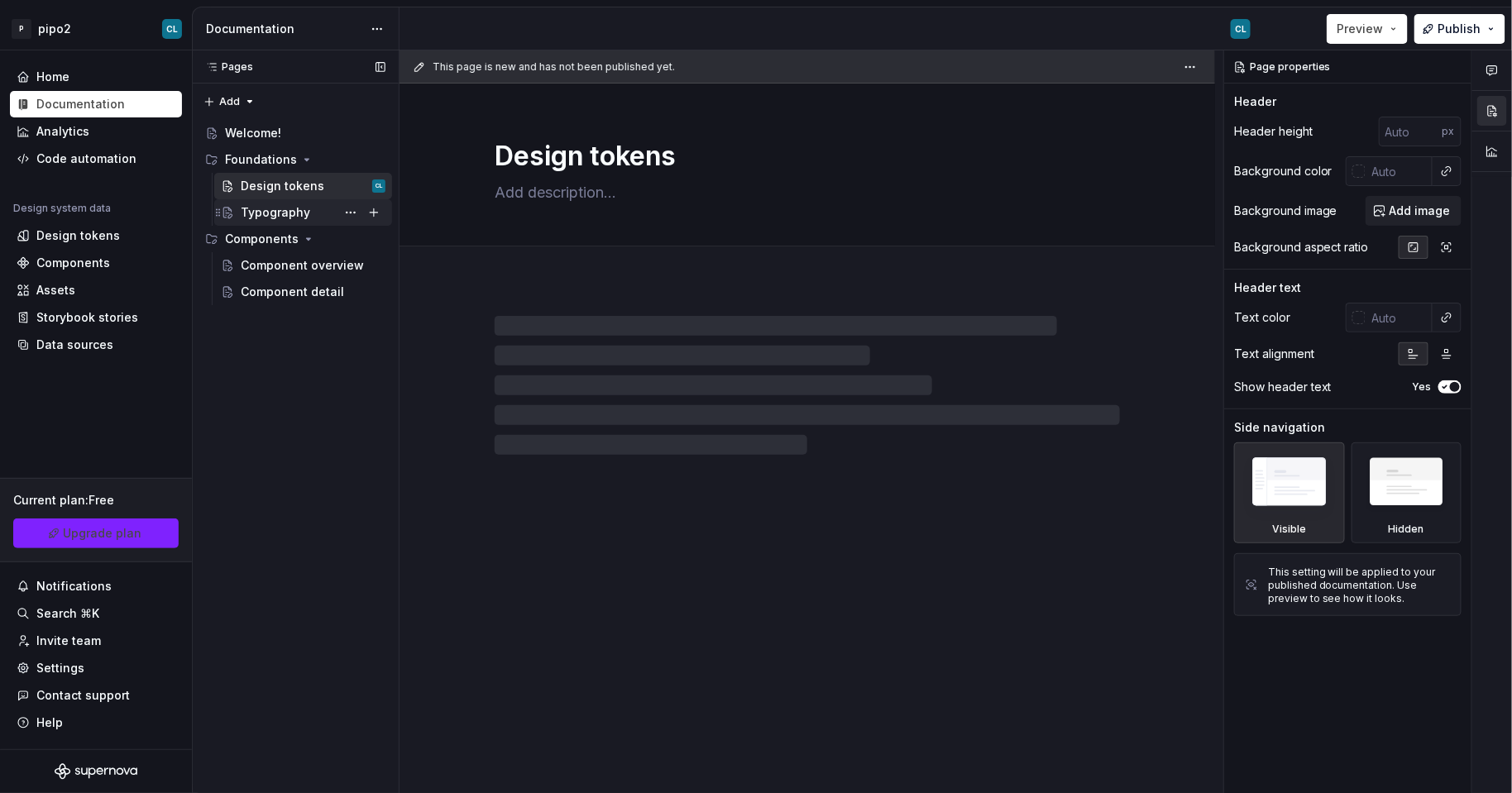
click at [302, 207] on div "Typography" at bounding box center [276, 212] width 70 height 17
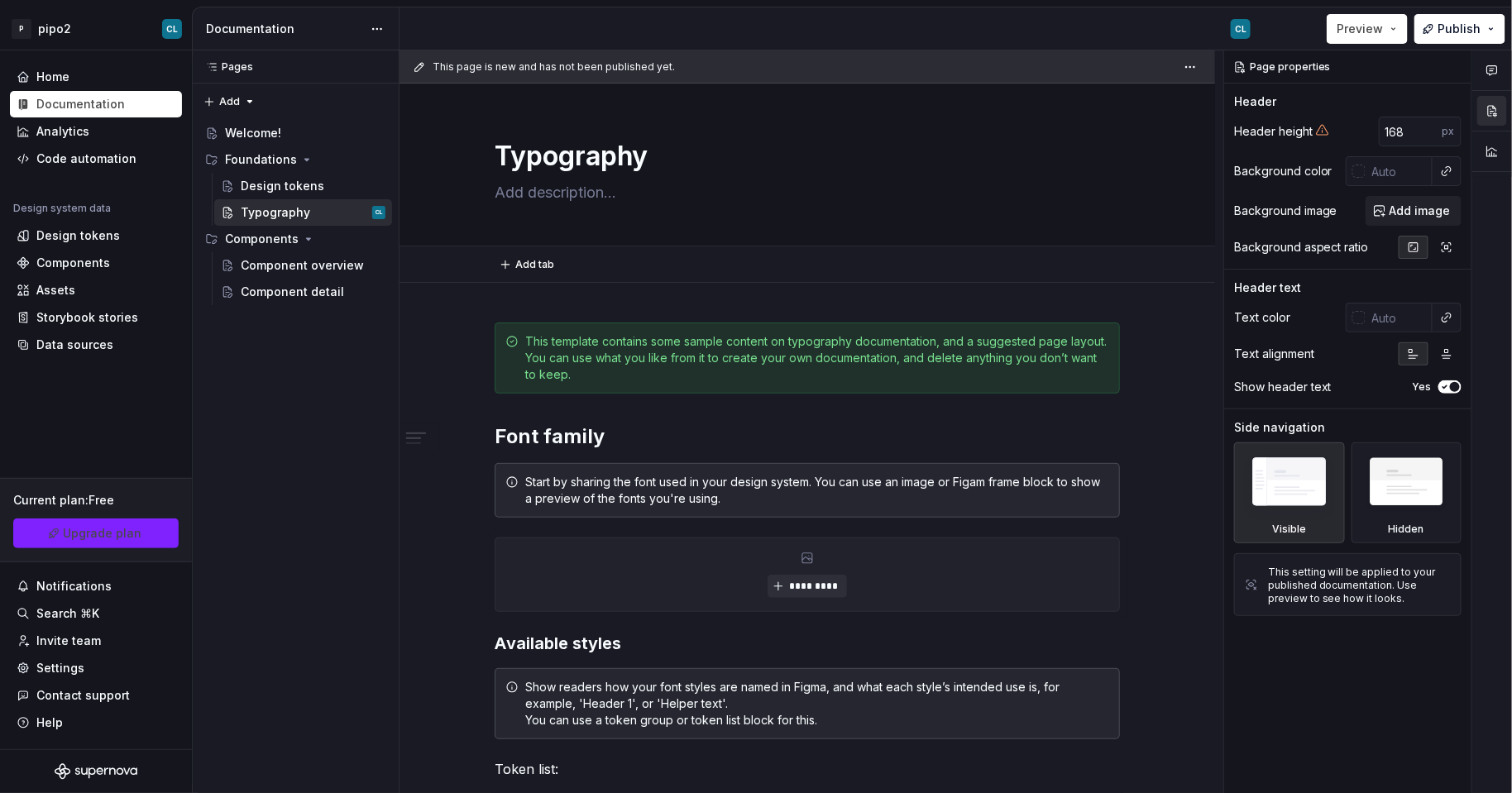
type textarea "*"
